Goal: Information Seeking & Learning: Learn about a topic

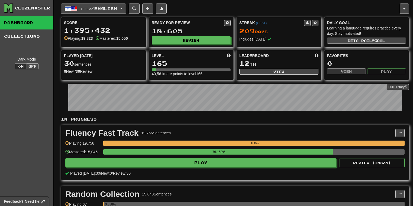
click at [120, 7] on button "עברית / English" at bounding box center [93, 9] width 65 height 10
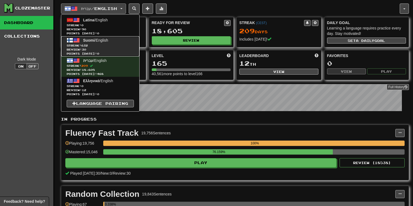
drag, startPoint x: 115, startPoint y: 41, endPoint x: 115, endPoint y: 57, distance: 16.0
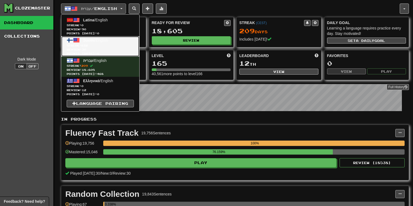
click at [115, 42] on link "Suomi / English Streak: 632 Review: 30 Points today: 0" at bounding box center [100, 46] width 78 height 20
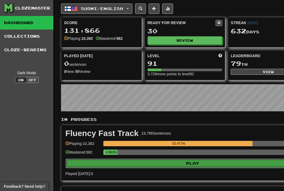
click at [188, 161] on button "Play" at bounding box center [193, 163] width 254 height 9
select select "**"
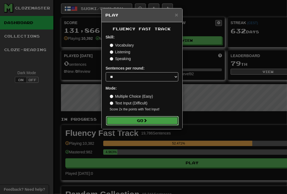
click at [154, 121] on button "Go" at bounding box center [142, 120] width 73 height 9
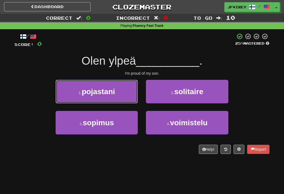
click at [113, 93] on span "pojastani" at bounding box center [98, 92] width 33 height 8
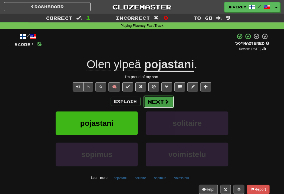
click at [163, 102] on button "Next" at bounding box center [158, 102] width 30 height 12
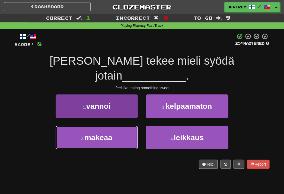
drag, startPoint x: 102, startPoint y: 124, endPoint x: 117, endPoint y: 120, distance: 15.8
click at [103, 134] on span "makeaa" at bounding box center [98, 138] width 28 height 8
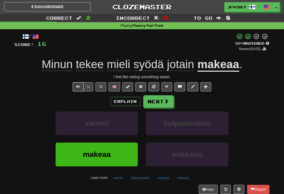
click at [75, 91] on button "Text-to-speech controls" at bounding box center [78, 86] width 11 height 9
click at [165, 100] on span at bounding box center [166, 101] width 5 height 5
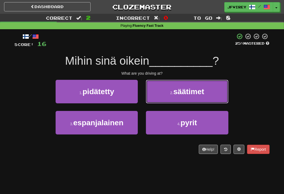
click at [196, 94] on span "säätimet" at bounding box center [188, 92] width 31 height 8
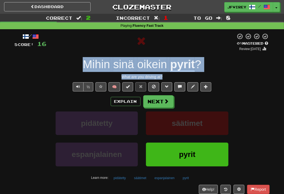
drag, startPoint x: 169, startPoint y: 77, endPoint x: 68, endPoint y: 66, distance: 100.9
click at [68, 66] on div "/ Score: 16 0 % Mastered Review: [DATE] Mihin sinä oikein pyrit ? What are you …" at bounding box center [142, 118] width 255 height 170
copy div "Mihin sinä oikein pyrit ? What are you driving at?"
click at [182, 63] on u "pyrit" at bounding box center [182, 65] width 25 height 14
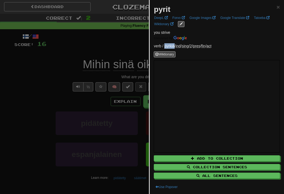
drag, startPoint x: 164, startPoint y: 46, endPoint x: 175, endPoint y: 46, distance: 10.9
click at [175, 46] on p "verb / pyrkiä / ind / sing / 2 / pres / fin / act" at bounding box center [217, 45] width 126 height 5
copy p "pyrkiä"
drag, startPoint x: 57, startPoint y: 77, endPoint x: 69, endPoint y: 81, distance: 12.3
click at [57, 77] on div at bounding box center [142, 97] width 284 height 194
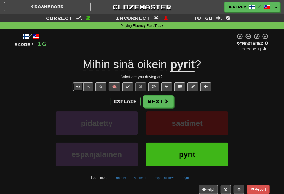
click at [76, 87] on button "Text-to-speech controls" at bounding box center [78, 86] width 11 height 9
click at [79, 85] on button "Text-to-speech controls" at bounding box center [78, 86] width 11 height 9
click at [147, 63] on span "oikein" at bounding box center [152, 64] width 30 height 13
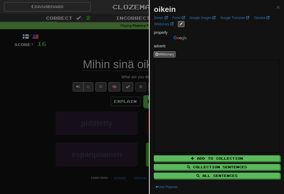
click at [48, 47] on div at bounding box center [142, 97] width 284 height 194
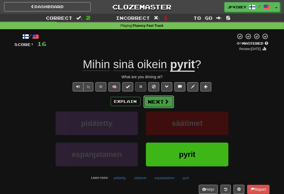
click at [158, 98] on button "Next" at bounding box center [158, 102] width 30 height 12
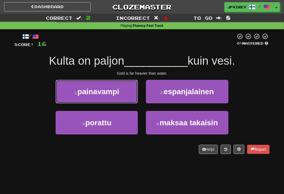
click at [121, 90] on button "1 . painavampi" at bounding box center [97, 92] width 82 height 24
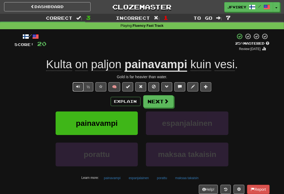
click at [75, 87] on button "Text-to-speech controls" at bounding box center [78, 86] width 11 height 9
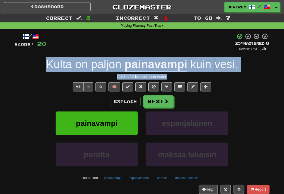
drag, startPoint x: 174, startPoint y: 77, endPoint x: 46, endPoint y: 62, distance: 128.2
click at [46, 62] on div "/ Score: 20 + 4 25 % Mastered Review: [DATE] Kulta on paljon painavampi kuin ve…" at bounding box center [142, 118] width 255 height 170
copy div "Kulta on paljon painavampi kuin vesi . Gold is far heavier than water."
click at [158, 102] on button "Next" at bounding box center [158, 102] width 30 height 12
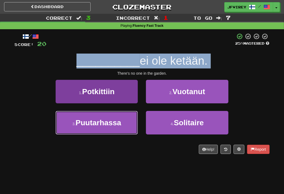
click at [113, 125] on span "Puutarhassa" at bounding box center [99, 123] width 46 height 8
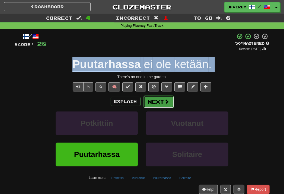
click at [158, 101] on button "Next" at bounding box center [158, 102] width 30 height 12
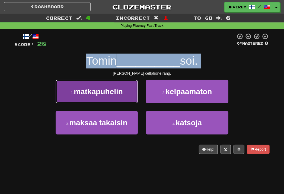
click at [112, 96] on button "1 . matkapuhelin" at bounding box center [97, 92] width 82 height 24
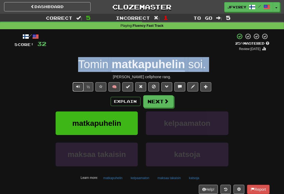
click at [77, 86] on span "Text-to-speech controls" at bounding box center [78, 87] width 4 height 4
click at [79, 84] on button "Text-to-speech controls" at bounding box center [78, 86] width 11 height 9
click at [159, 102] on button "Next" at bounding box center [158, 102] width 30 height 12
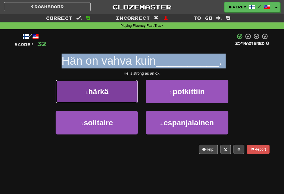
click at [121, 95] on button "1 . härkä" at bounding box center [97, 92] width 82 height 24
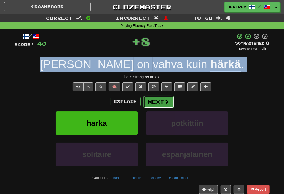
click at [162, 102] on button "Next" at bounding box center [158, 102] width 30 height 12
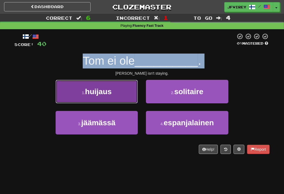
click at [121, 96] on button "1 . huijaus" at bounding box center [97, 92] width 82 height 24
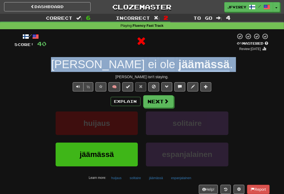
click at [178, 64] on u "jäämässä" at bounding box center [203, 65] width 51 height 14
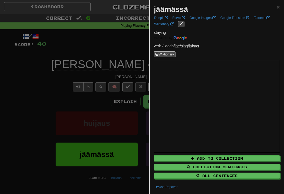
click at [76, 68] on div at bounding box center [142, 97] width 284 height 194
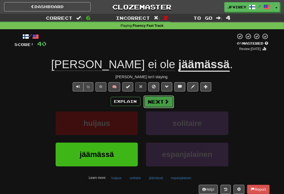
click at [159, 102] on button "Next" at bounding box center [158, 102] width 30 height 12
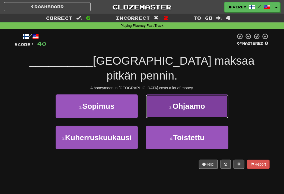
click at [205, 102] on span "Ohjaamo" at bounding box center [188, 106] width 33 height 8
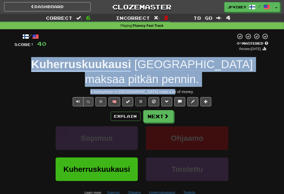
drag, startPoint x: 189, startPoint y: 91, endPoint x: 24, endPoint y: 66, distance: 166.4
click at [24, 66] on div "/ Score: 40 0 % Mastered Review: [DATE] Kuherruskuukausi [GEOGRAPHIC_DATA] maks…" at bounding box center [142, 125] width 255 height 185
drag, startPoint x: 48, startPoint y: 64, endPoint x: 268, endPoint y: 103, distance: 223.2
click at [268, 103] on div "½ 🧠" at bounding box center [142, 101] width 255 height 9
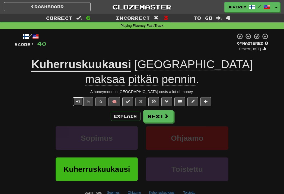
click at [80, 105] on button "Text-to-speech controls" at bounding box center [78, 101] width 11 height 9
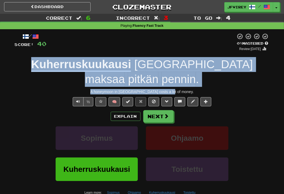
drag, startPoint x: 188, startPoint y: 90, endPoint x: 9, endPoint y: 68, distance: 180.0
click at [0, 66] on div "Correct : 6 Incorrect : 3 To go : 4 Playing : Fluency Fast Track / Score: 40 0 …" at bounding box center [142, 120] width 284 height 212
copy div "Kuherruskuukausi [GEOGRAPHIC_DATA] maksaa pitkän pennin . A honeymoon in [GEOGR…"
click at [76, 66] on u "Kuherruskuukausi" at bounding box center [81, 65] width 100 height 14
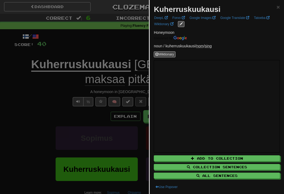
drag, startPoint x: 21, startPoint y: 86, endPoint x: 48, endPoint y: 83, distance: 27.2
click at [22, 86] on div at bounding box center [142, 97] width 284 height 194
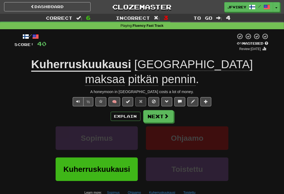
click at [162, 79] on span "pennin" at bounding box center [179, 79] width 34 height 13
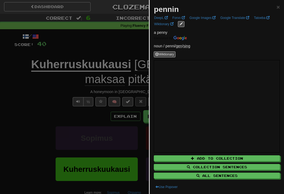
click at [46, 93] on div at bounding box center [142, 97] width 284 height 194
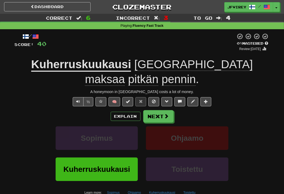
click at [158, 73] on span "pitkän" at bounding box center [143, 79] width 30 height 13
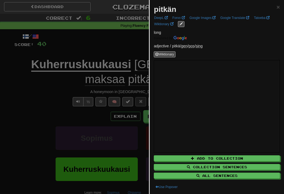
click at [62, 101] on div at bounding box center [142, 97] width 284 height 194
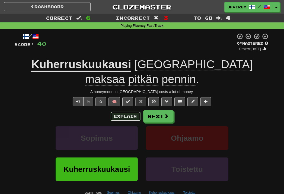
click at [123, 117] on button "Explain" at bounding box center [126, 116] width 30 height 9
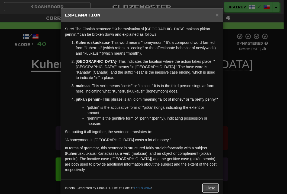
click at [214, 184] on button "Close" at bounding box center [210, 188] width 17 height 9
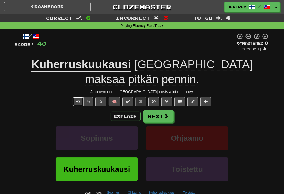
click at [77, 104] on button "Text-to-speech controls" at bounding box center [78, 101] width 11 height 9
click at [164, 118] on span at bounding box center [166, 116] width 5 height 5
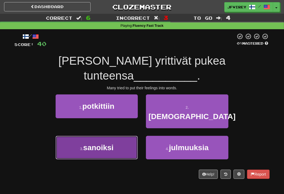
click at [112, 144] on span "sanoiksi" at bounding box center [98, 148] width 30 height 8
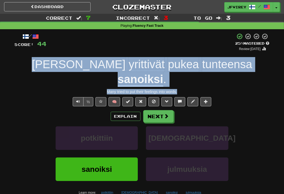
drag, startPoint x: 183, startPoint y: 75, endPoint x: 53, endPoint y: 88, distance: 130.9
click at [33, 65] on div "/ Score: 44 + 4 25 % Mastered Review: [DATE] [PERSON_NAME] yrittivät pukea tunt…" at bounding box center [142, 125] width 255 height 185
copy div "[PERSON_NAME] yrittivät pukea tunteensa sanoiksi . Many tried to put their feel…"
click at [202, 63] on span "pukea" at bounding box center [227, 64] width 50 height 13
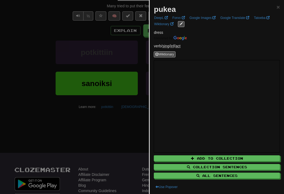
scroll to position [87, 0]
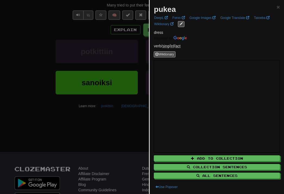
click at [59, 116] on div at bounding box center [142, 97] width 284 height 194
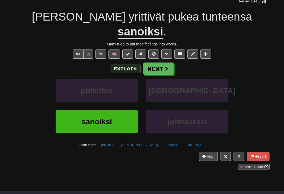
scroll to position [0, 0]
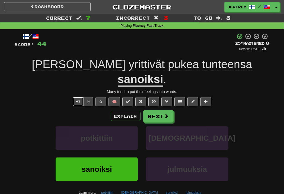
click at [78, 100] on span "Text-to-speech controls" at bounding box center [78, 102] width 4 height 4
click at [77, 100] on span "Text-to-speech controls" at bounding box center [78, 102] width 4 height 4
click at [157, 111] on button "Next" at bounding box center [158, 117] width 30 height 12
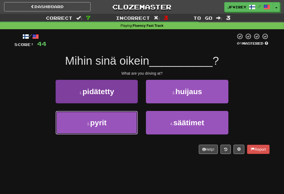
drag, startPoint x: 124, startPoint y: 115, endPoint x: 127, endPoint y: 115, distance: 3.3
click at [123, 116] on button "3 . pyrit" at bounding box center [97, 123] width 82 height 24
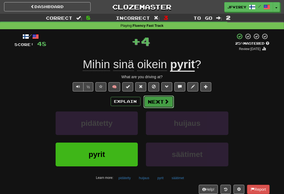
click at [151, 99] on button "Next" at bounding box center [158, 102] width 30 height 12
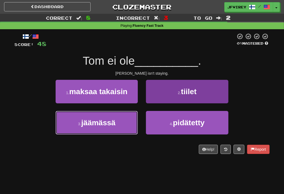
drag, startPoint x: 118, startPoint y: 122, endPoint x: 149, endPoint y: 116, distance: 31.4
click at [120, 122] on button "3 . jäämässä" at bounding box center [97, 123] width 82 height 24
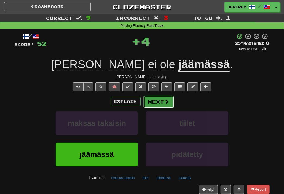
click at [165, 101] on span at bounding box center [166, 101] width 5 height 5
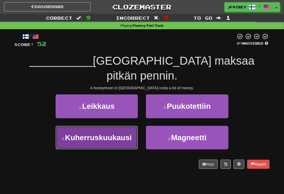
click at [109, 130] on button "3 . Kuherruskuukausi" at bounding box center [97, 138] width 82 height 24
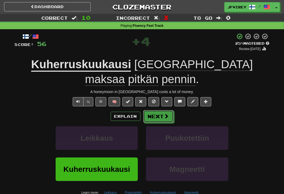
click at [150, 115] on button "Next" at bounding box center [158, 116] width 30 height 12
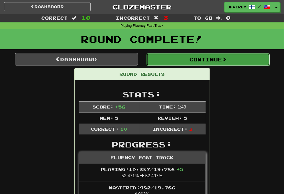
click at [206, 63] on button "Continue" at bounding box center [207, 59] width 123 height 12
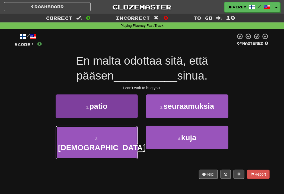
click at [118, 144] on span "[DEMOGRAPHIC_DATA]" at bounding box center [101, 148] width 87 height 8
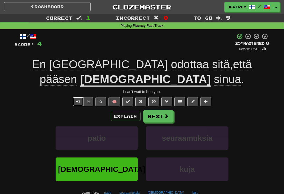
click at [78, 104] on button "Text-to-speech controls" at bounding box center [78, 101] width 11 height 9
click at [157, 114] on button "Next" at bounding box center [158, 117] width 30 height 12
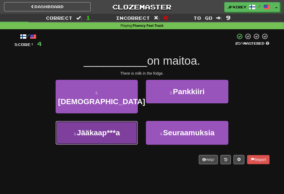
click at [104, 129] on span "Jääkaap***a" at bounding box center [98, 133] width 43 height 8
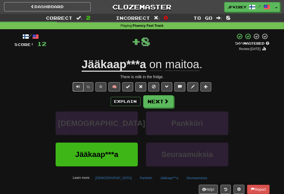
click at [77, 88] on span "Text-to-speech controls" at bounding box center [78, 87] width 4 height 4
click at [155, 102] on button "Next" at bounding box center [158, 102] width 30 height 12
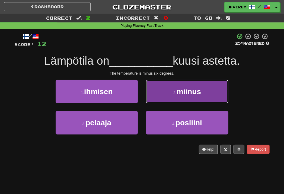
click at [185, 91] on span "miinus" at bounding box center [188, 92] width 24 height 8
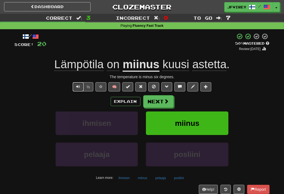
click at [78, 87] on span "Text-to-speech controls" at bounding box center [78, 87] width 4 height 4
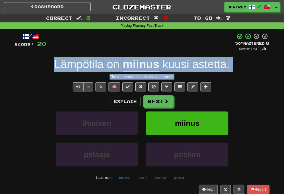
drag, startPoint x: 180, startPoint y: 75, endPoint x: 54, endPoint y: 66, distance: 126.6
click at [54, 66] on div "/ Score: 20 + 8 50 % Mastered Review: [DATE] Lämpötila on miinus kuusi astetta …" at bounding box center [142, 118] width 255 height 170
copy div "Lämpötila on miinus kuusi astetta . The temperature is minus six degrees."
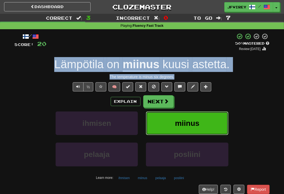
click at [183, 125] on span "miinus" at bounding box center [187, 123] width 24 height 8
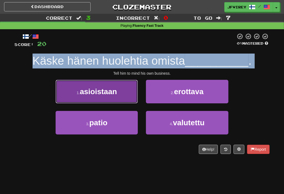
click at [123, 96] on button "1 . asioistaan" at bounding box center [97, 92] width 82 height 24
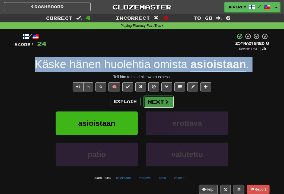
click at [160, 101] on button "Next" at bounding box center [158, 102] width 30 height 12
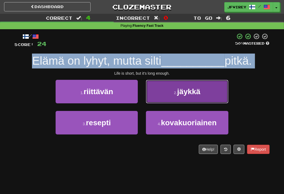
click at [210, 91] on button "2 . jäykkä" at bounding box center [187, 92] width 82 height 24
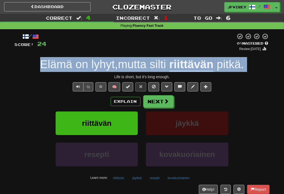
click at [192, 64] on u "riittävän" at bounding box center [191, 65] width 44 height 14
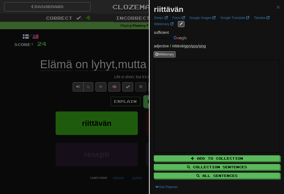
click at [56, 96] on div at bounding box center [142, 97] width 284 height 194
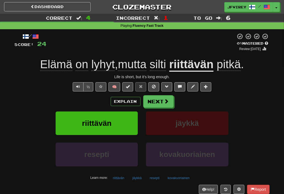
click at [159, 67] on span "silti" at bounding box center [158, 64] width 17 height 13
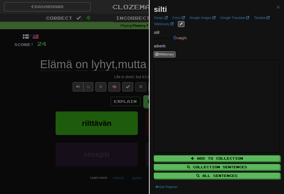
drag, startPoint x: 20, startPoint y: 107, endPoint x: 28, endPoint y: 104, distance: 8.6
click at [20, 107] on div at bounding box center [142, 97] width 284 height 194
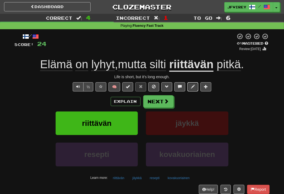
click at [191, 88] on span at bounding box center [193, 87] width 4 height 4
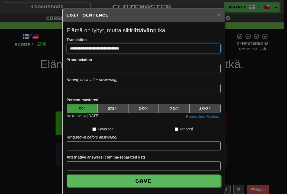
drag, startPoint x: 96, startPoint y: 48, endPoint x: 102, endPoint y: 48, distance: 6.2
click at [102, 48] on input "**********" at bounding box center [144, 48] width 154 height 9
type input "**********"
click at [67, 175] on button "Save" at bounding box center [144, 181] width 154 height 12
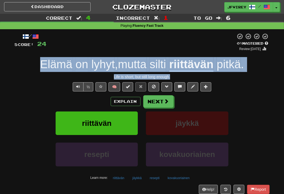
drag, startPoint x: 190, startPoint y: 79, endPoint x: 32, endPoint y: 61, distance: 159.0
click at [32, 61] on div "/ Score: 24 0 % Mastered Review: [DATE] Elämä on lyhyt , mutta silti riittävän …" at bounding box center [142, 118] width 255 height 170
copy div "Elämä on lyhyt , mutta silti riittävän pitkä . Life is short, but still long en…"
click at [77, 85] on span "Text-to-speech controls" at bounding box center [78, 87] width 4 height 4
click at [150, 100] on button "Next" at bounding box center [158, 102] width 30 height 12
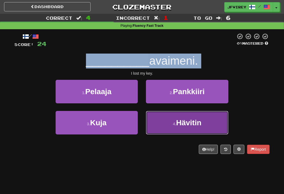
click at [169, 124] on button "4 . Hävitin" at bounding box center [187, 123] width 82 height 24
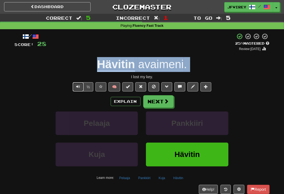
click at [81, 87] on button "Text-to-speech controls" at bounding box center [78, 86] width 11 height 9
click at [163, 103] on button "Next" at bounding box center [158, 102] width 30 height 12
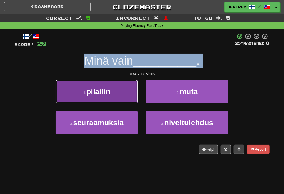
click at [120, 92] on button "1 . pilailin" at bounding box center [97, 92] width 82 height 24
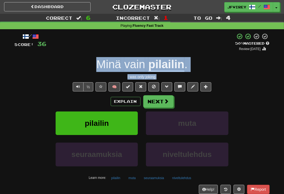
drag, startPoint x: 162, startPoint y: 77, endPoint x: 99, endPoint y: 66, distance: 63.0
click at [99, 66] on div "/ Score: 36 + 8 50 % Mastered Review: [DATE] Minä vain pilailin . I was only jo…" at bounding box center [142, 118] width 255 height 170
copy div "Minä vain pilailin . I was only joking."
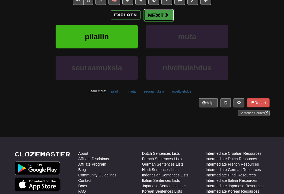
click at [156, 16] on button "Next" at bounding box center [158, 15] width 30 height 12
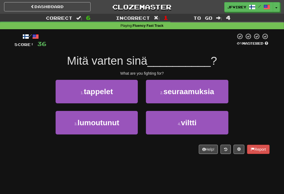
click at [248, 88] on div "1 . tappelet 2 . seuraamuksia" at bounding box center [142, 95] width 271 height 31
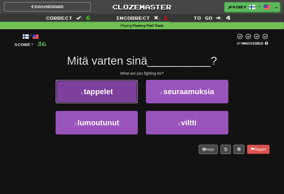
click at [113, 91] on span "tappelet" at bounding box center [98, 92] width 29 height 8
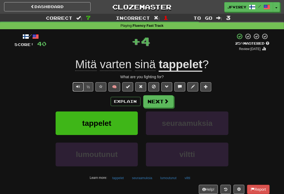
click at [76, 87] on button "Text-to-speech controls" at bounding box center [78, 86] width 11 height 9
click at [156, 103] on button "Next" at bounding box center [158, 102] width 30 height 12
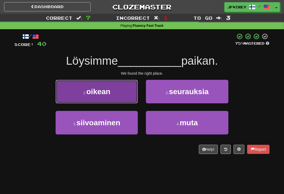
click at [127, 95] on button "1 . oikean" at bounding box center [97, 92] width 82 height 24
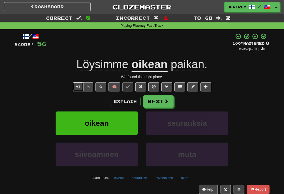
click at [83, 88] on button "Text-to-speech controls" at bounding box center [78, 86] width 11 height 9
click at [153, 99] on button "Next" at bounding box center [158, 102] width 30 height 12
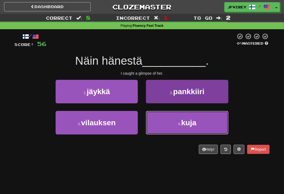
click at [157, 123] on button "4 . kuja" at bounding box center [187, 123] width 82 height 24
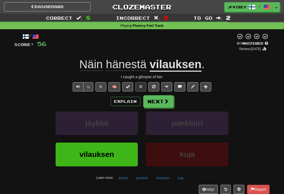
click at [166, 63] on u "vilauksen" at bounding box center [176, 65] width 52 height 14
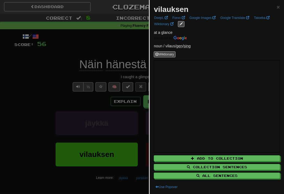
click at [49, 78] on div at bounding box center [142, 97] width 284 height 194
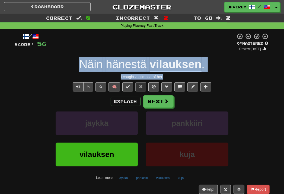
drag, startPoint x: 171, startPoint y: 76, endPoint x: 92, endPoint y: 67, distance: 79.1
click at [78, 65] on div "/ Score: 56 0 % Mastered Review: [DATE] Näin hänestä vilauksen . I caught a gli…" at bounding box center [142, 118] width 255 height 170
copy div "Näin hänestä vilauksen . I caught a glimpse of her."
click at [183, 64] on u "vilauksen" at bounding box center [176, 65] width 52 height 14
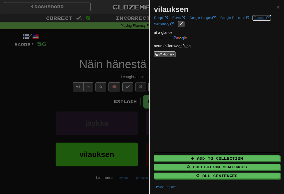
click at [255, 18] on link "Tatoeba" at bounding box center [261, 18] width 19 height 6
click at [79, 86] on div at bounding box center [142, 97] width 284 height 194
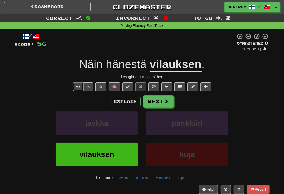
click at [79, 86] on span "Text-to-speech controls" at bounding box center [78, 87] width 4 height 4
click at [167, 99] on span at bounding box center [166, 101] width 5 height 5
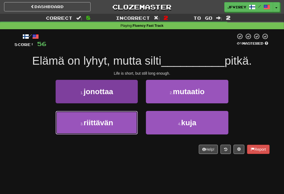
drag, startPoint x: 107, startPoint y: 128, endPoint x: 119, endPoint y: 128, distance: 11.7
click at [107, 128] on button "3 . riittävän" at bounding box center [97, 123] width 82 height 24
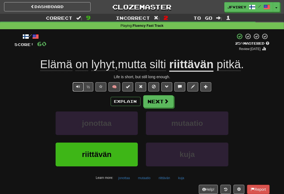
click at [76, 85] on span "Text-to-speech controls" at bounding box center [78, 87] width 4 height 4
click at [156, 101] on button "Next" at bounding box center [158, 102] width 30 height 12
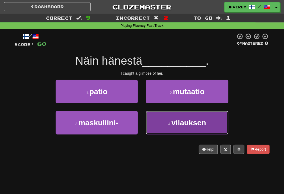
drag, startPoint x: 184, startPoint y: 122, endPoint x: 187, endPoint y: 123, distance: 2.7
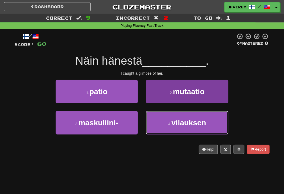
click at [184, 122] on span "vilauksen" at bounding box center [188, 123] width 35 height 8
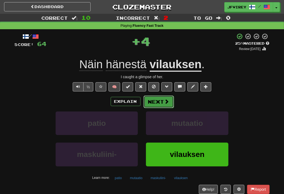
click at [153, 102] on button "Next" at bounding box center [158, 102] width 30 height 12
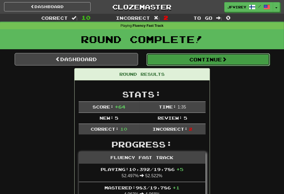
click at [206, 62] on button "Continue" at bounding box center [207, 59] width 123 height 12
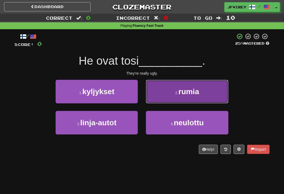
click at [205, 86] on button "2 . rumia" at bounding box center [187, 92] width 82 height 24
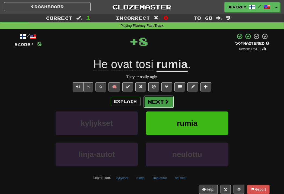
click at [159, 102] on button "Next" at bounding box center [158, 102] width 30 height 12
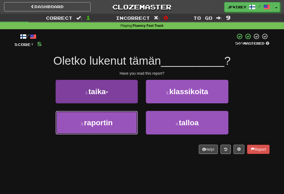
drag, startPoint x: 121, startPoint y: 124, endPoint x: 127, endPoint y: 119, distance: 7.9
click at [121, 124] on button "3 . raportin" at bounding box center [97, 123] width 82 height 24
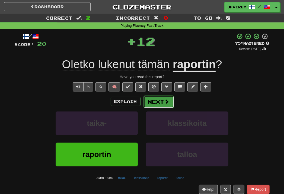
click at [159, 101] on button "Next" at bounding box center [158, 102] width 30 height 12
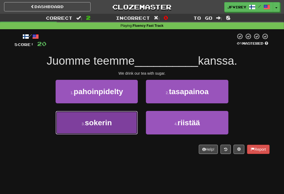
click at [108, 129] on button "3 . sokerin" at bounding box center [97, 123] width 82 height 24
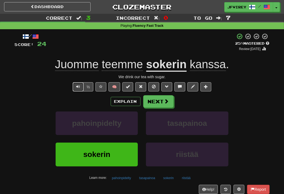
click at [80, 88] on button "Text-to-speech controls" at bounding box center [78, 86] width 11 height 9
click at [162, 102] on button "Next" at bounding box center [158, 102] width 30 height 12
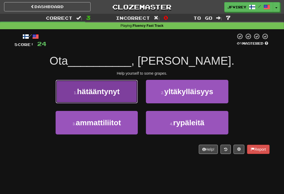
click at [126, 95] on button "1 . hätääntynyt" at bounding box center [97, 92] width 82 height 24
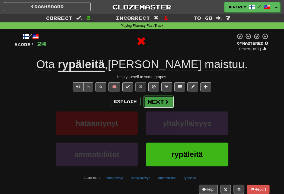
click at [159, 102] on button "Next" at bounding box center [158, 102] width 30 height 12
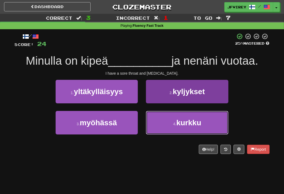
click at [169, 125] on button "4 . kurkku" at bounding box center [187, 123] width 82 height 24
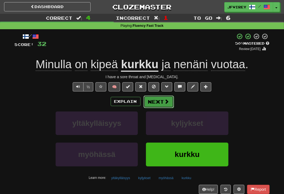
click at [154, 103] on button "Next" at bounding box center [158, 102] width 30 height 12
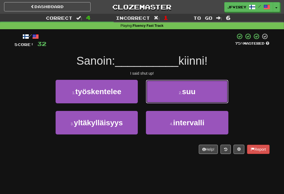
click at [195, 93] on span "suu" at bounding box center [189, 92] width 14 height 8
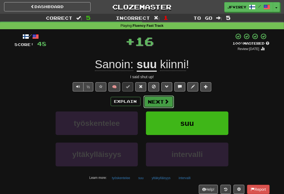
click at [151, 101] on button "Next" at bounding box center [158, 102] width 30 height 12
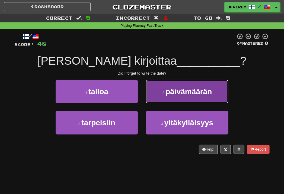
click at [195, 94] on span "päivämäärän" at bounding box center [188, 92] width 46 height 8
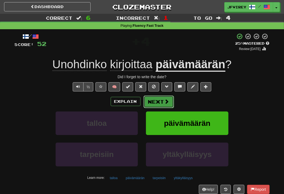
click at [159, 101] on button "Next" at bounding box center [158, 102] width 30 height 12
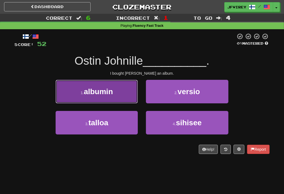
click at [120, 89] on button "1 . albumin" at bounding box center [97, 92] width 82 height 24
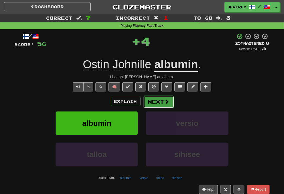
click at [157, 103] on button "Next" at bounding box center [158, 102] width 30 height 12
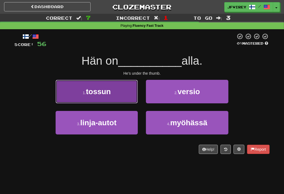
click at [118, 93] on button "1 . tossun" at bounding box center [97, 92] width 82 height 24
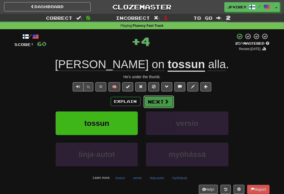
click at [156, 99] on button "Next" at bounding box center [158, 102] width 30 height 12
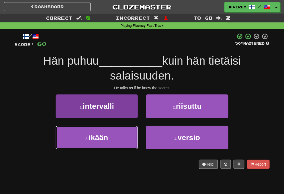
click at [106, 133] on button "3 . ikään" at bounding box center [97, 138] width 82 height 24
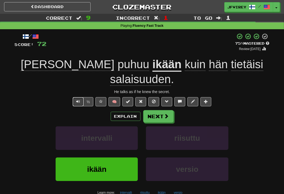
click at [77, 100] on span "Text-to-speech controls" at bounding box center [78, 102] width 4 height 4
click at [156, 111] on button "Next" at bounding box center [158, 117] width 30 height 12
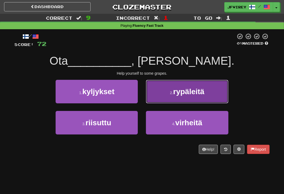
click at [196, 90] on span "rypäleitä" at bounding box center [188, 92] width 31 height 8
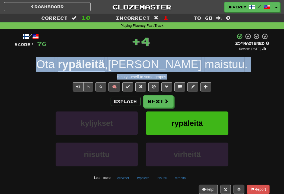
drag, startPoint x: 173, startPoint y: 75, endPoint x: 68, endPoint y: 66, distance: 105.8
click at [68, 66] on div "/ Score: 76 + 4 25 % Mastered Review: [DATE] Ota rypäleitä , jos maistuu . Help…" at bounding box center [142, 118] width 255 height 170
copy div "Ota rypäleitä , jos maistuu . Help yourself to some grapes."
click at [105, 62] on u "rypäleitä" at bounding box center [81, 65] width 47 height 14
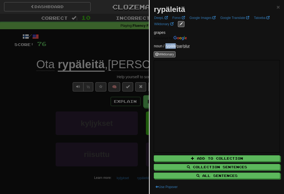
drag, startPoint x: 176, startPoint y: 47, endPoint x: 166, endPoint y: 47, distance: 10.0
click at [166, 47] on p "noun / rypäle / par / plur" at bounding box center [217, 45] width 126 height 5
